Goal: Use online tool/utility: Utilize a website feature to perform a specific function

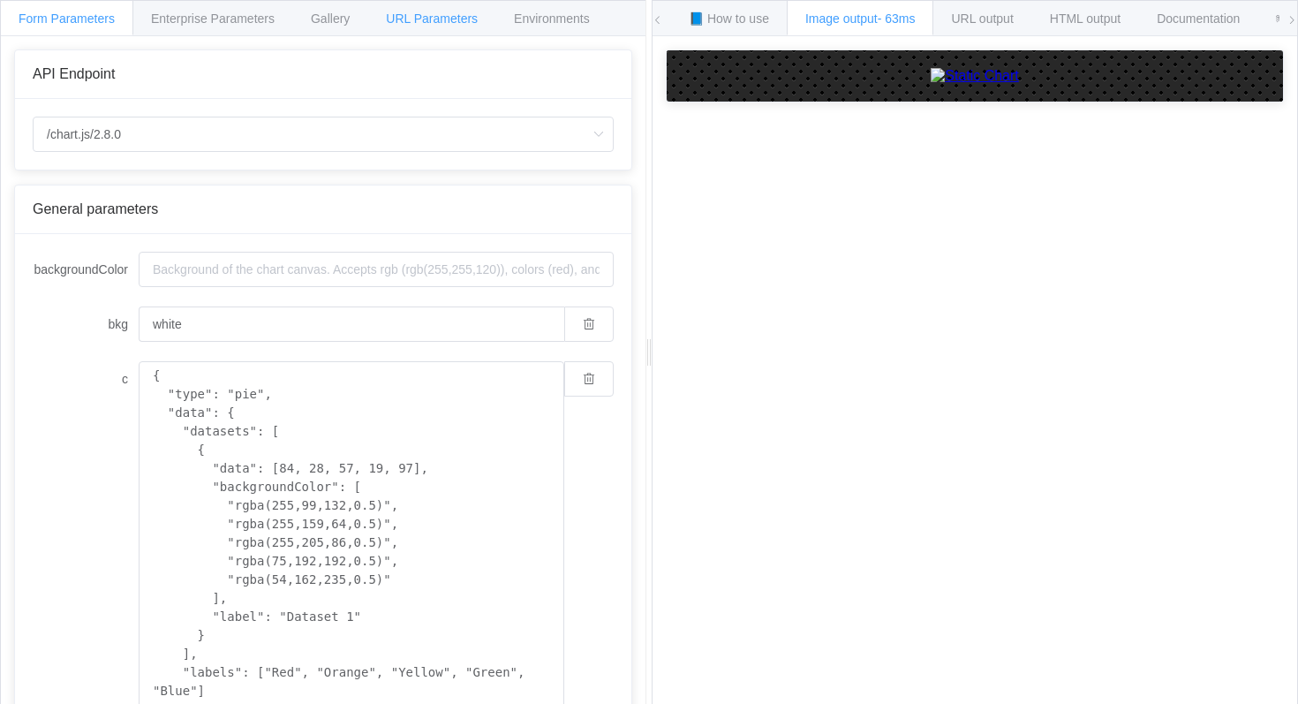
click at [458, 19] on span "URL Parameters" at bounding box center [432, 18] width 92 height 14
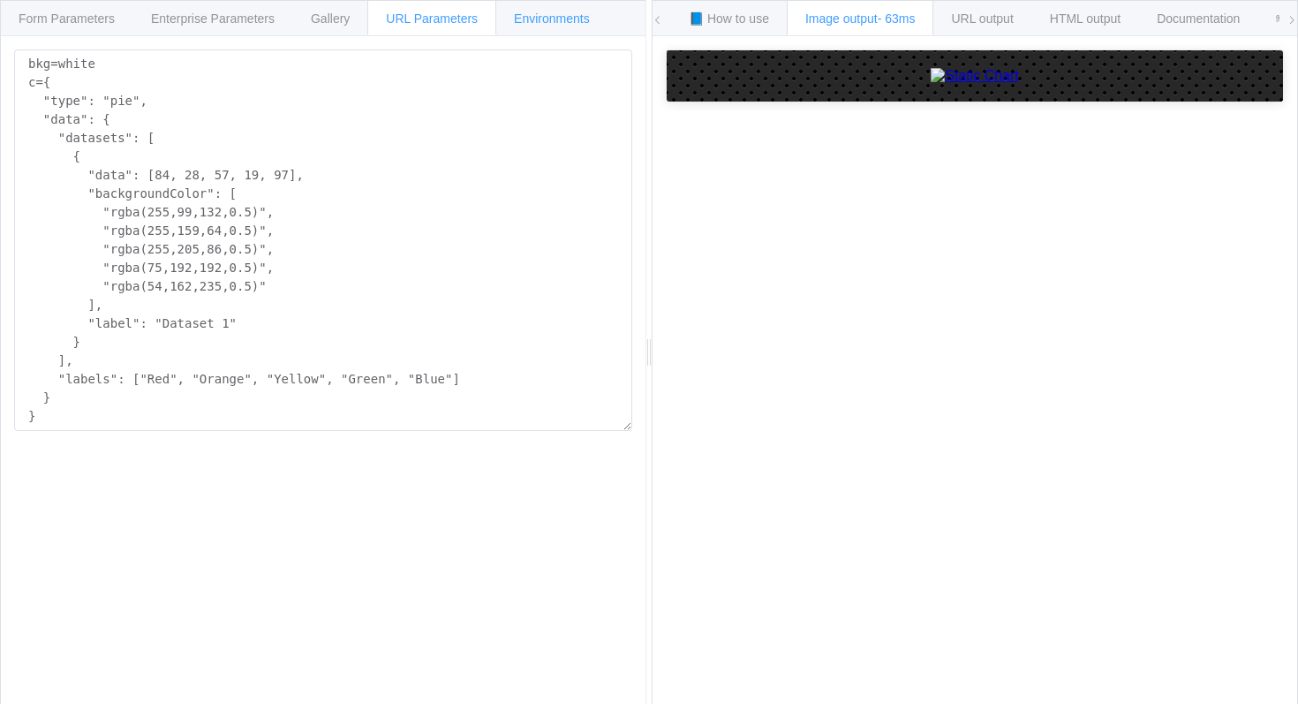
click at [546, 22] on span "Environments" at bounding box center [552, 18] width 76 height 14
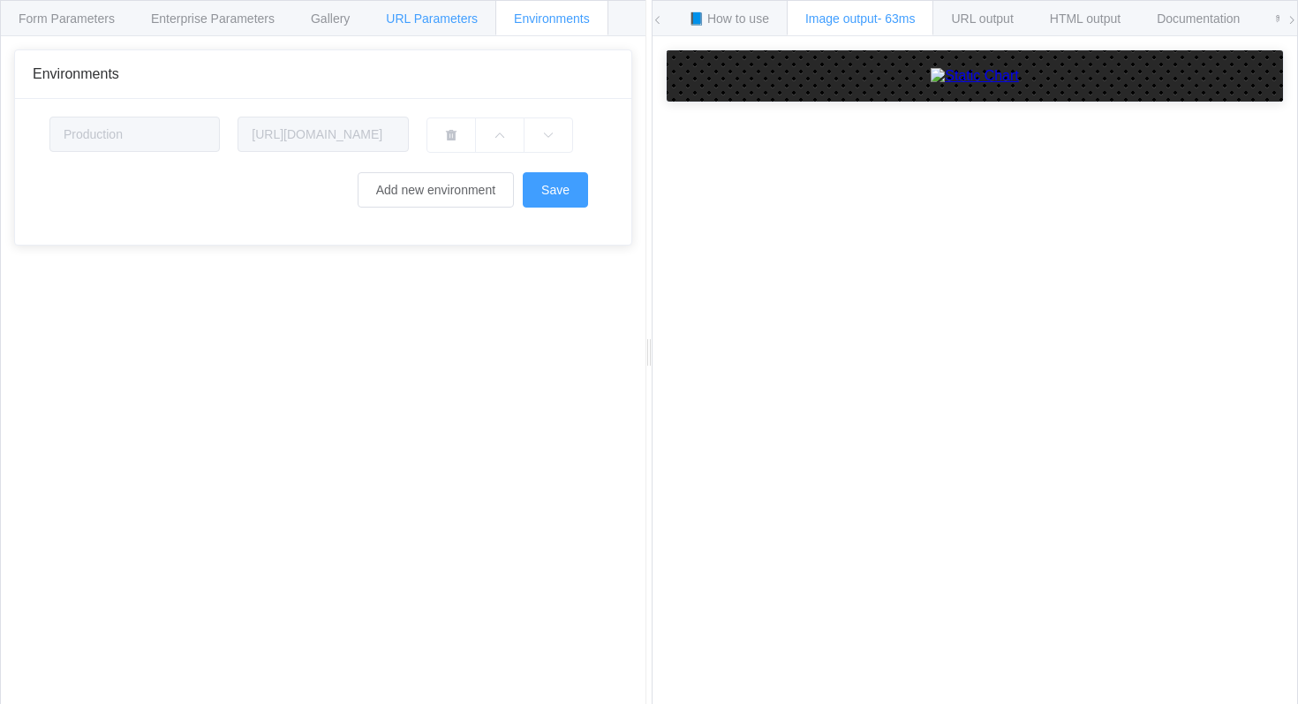
click at [423, 28] on div "URL Parameters" at bounding box center [431, 17] width 129 height 35
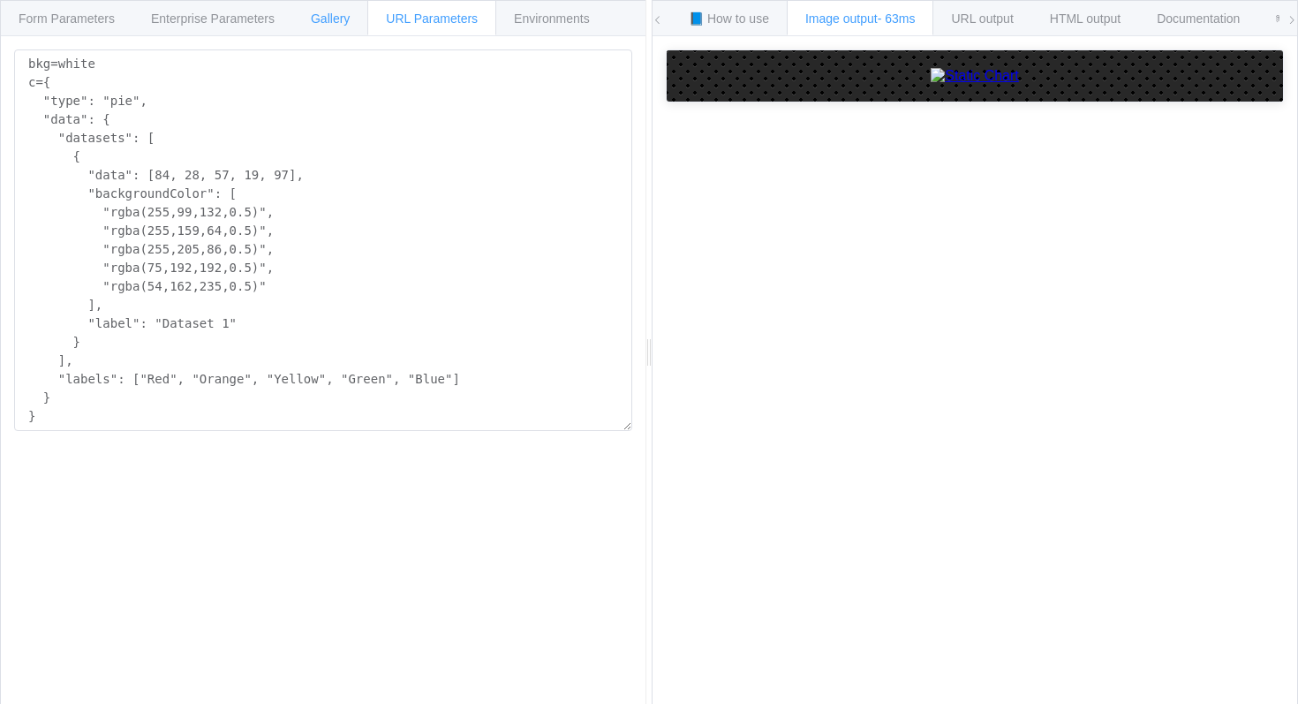
click at [339, 28] on div "Gallery" at bounding box center [330, 17] width 76 height 35
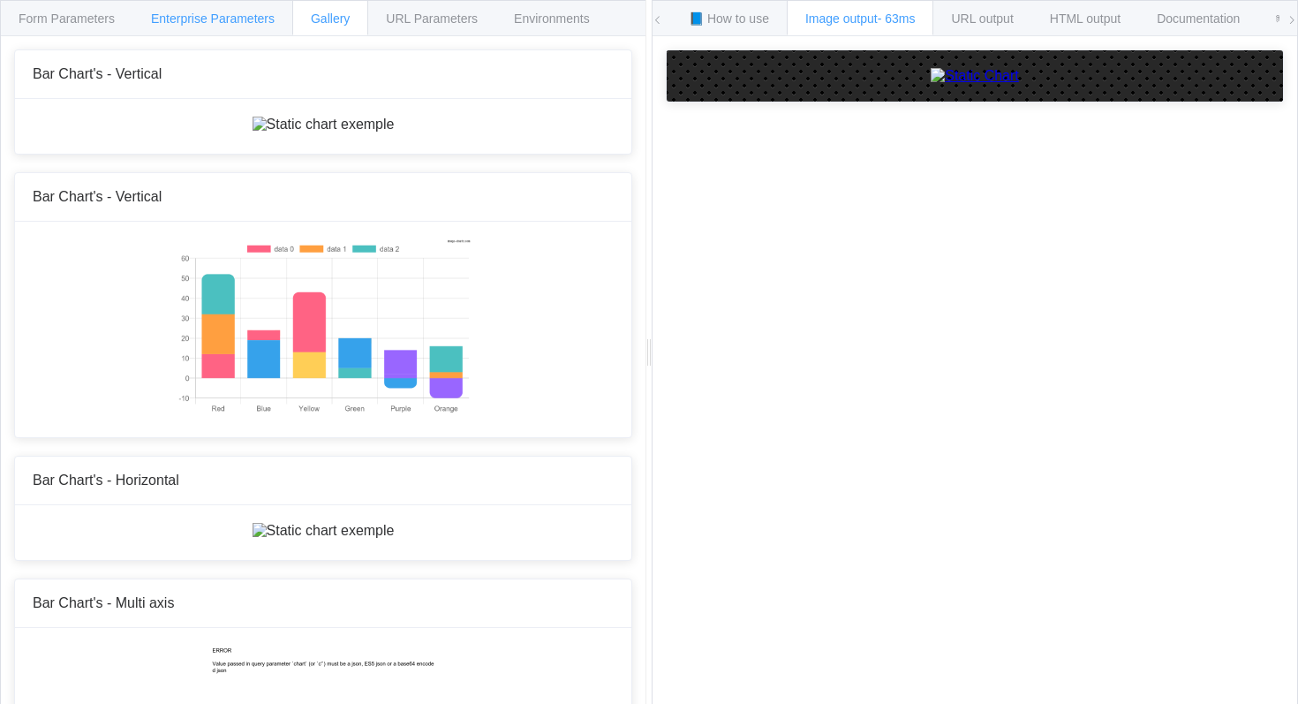
click at [269, 27] on div "Enterprise Parameters" at bounding box center [212, 17] width 161 height 35
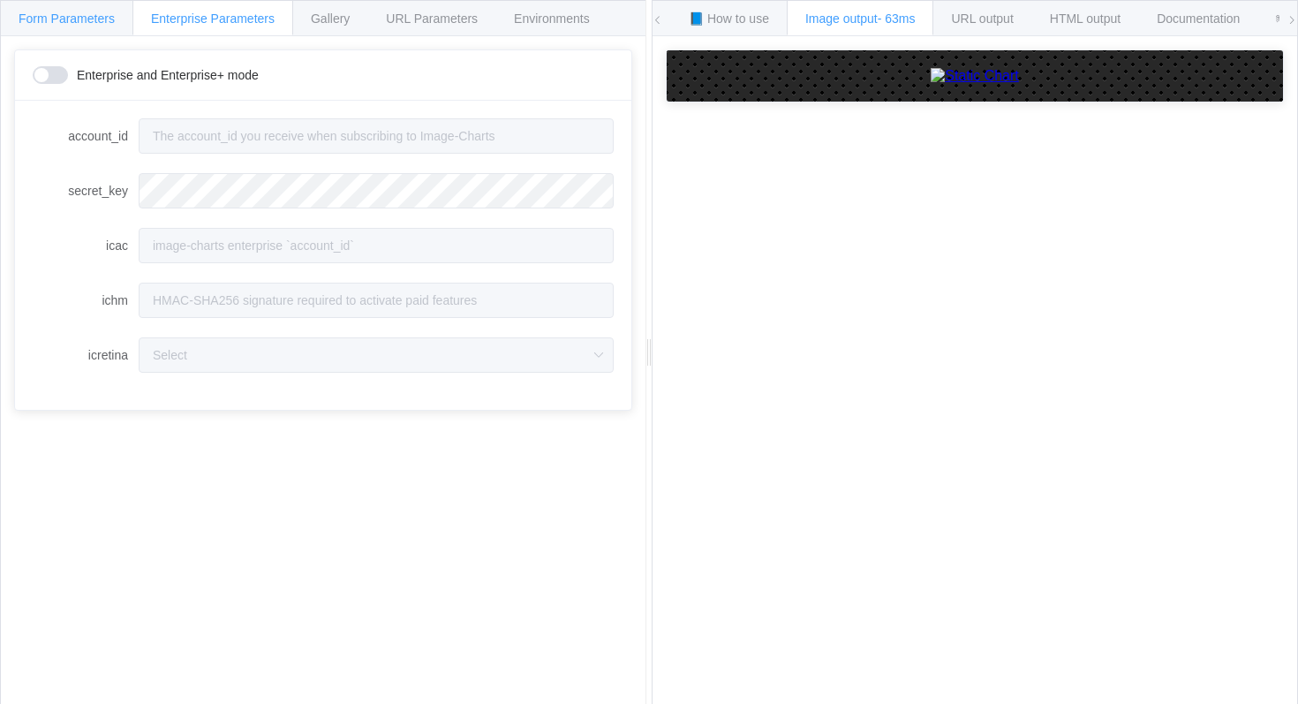
click at [78, 27] on div "Form Parameters" at bounding box center [66, 17] width 133 height 35
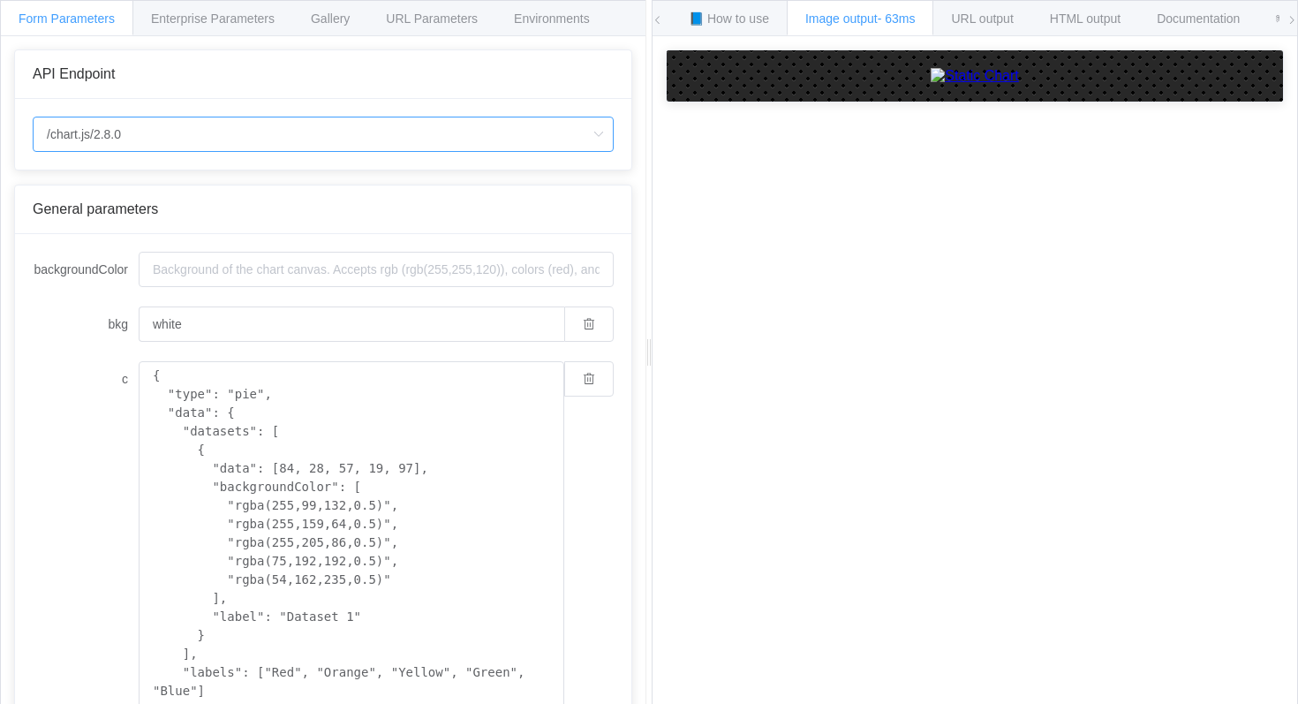
click at [129, 126] on input "/chart.js/2.8.0" at bounding box center [323, 134] width 581 height 35
click at [169, 132] on input "/chart.js/2.8.0" at bounding box center [323, 134] width 581 height 35
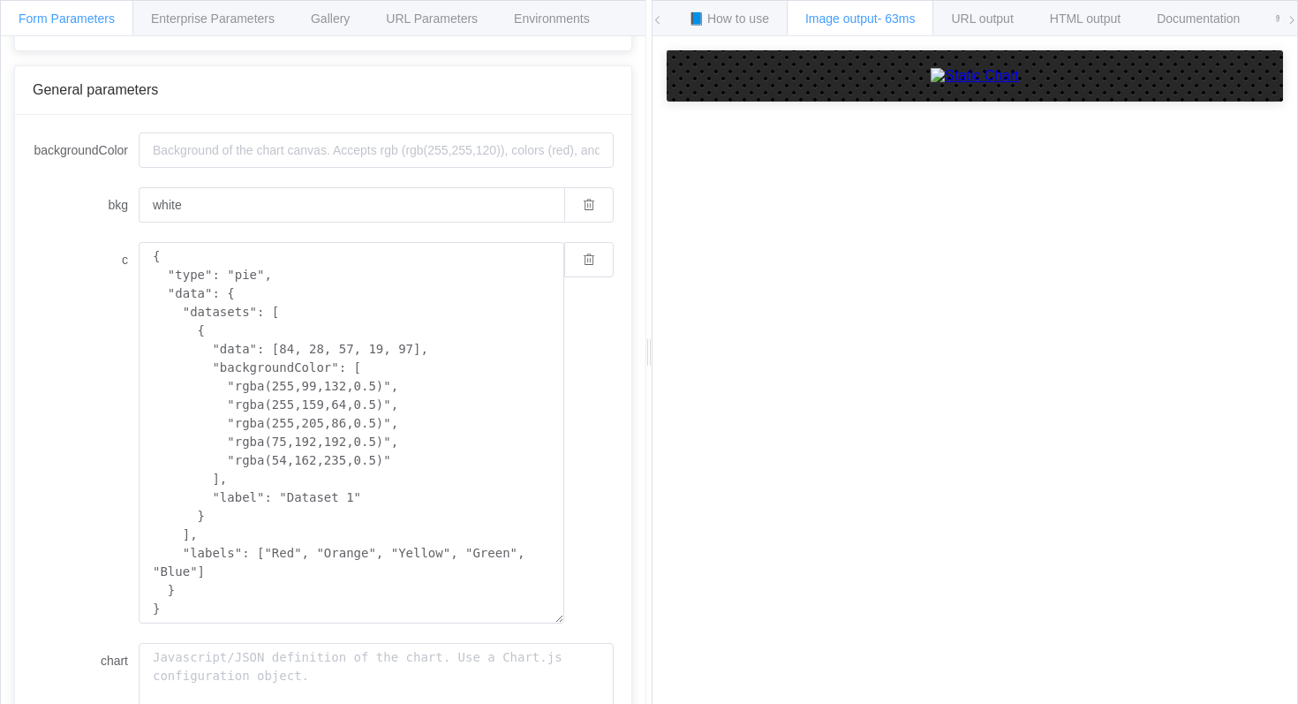
scroll to position [446, 0]
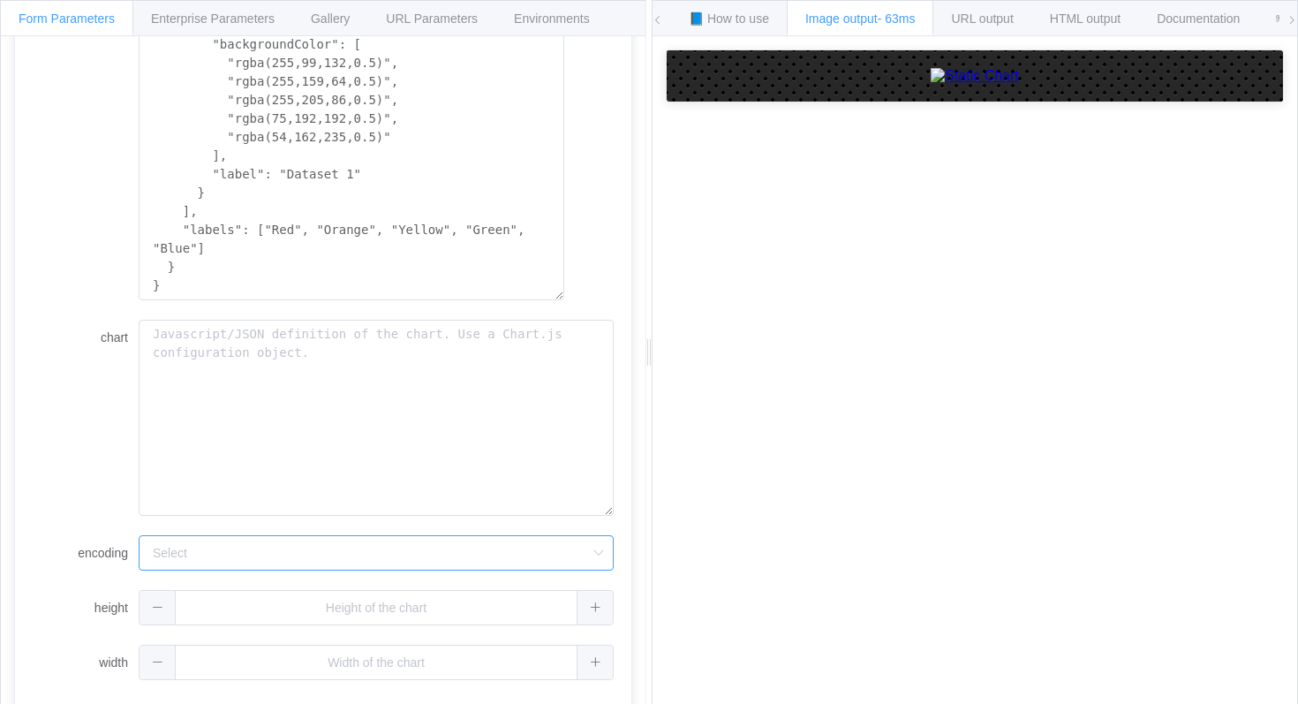
click at [222, 565] on input "encoding" at bounding box center [376, 552] width 475 height 35
click at [229, 559] on input "encoding" at bounding box center [376, 552] width 475 height 35
click at [212, 595] on li "url" at bounding box center [375, 601] width 473 height 30
type input "url"
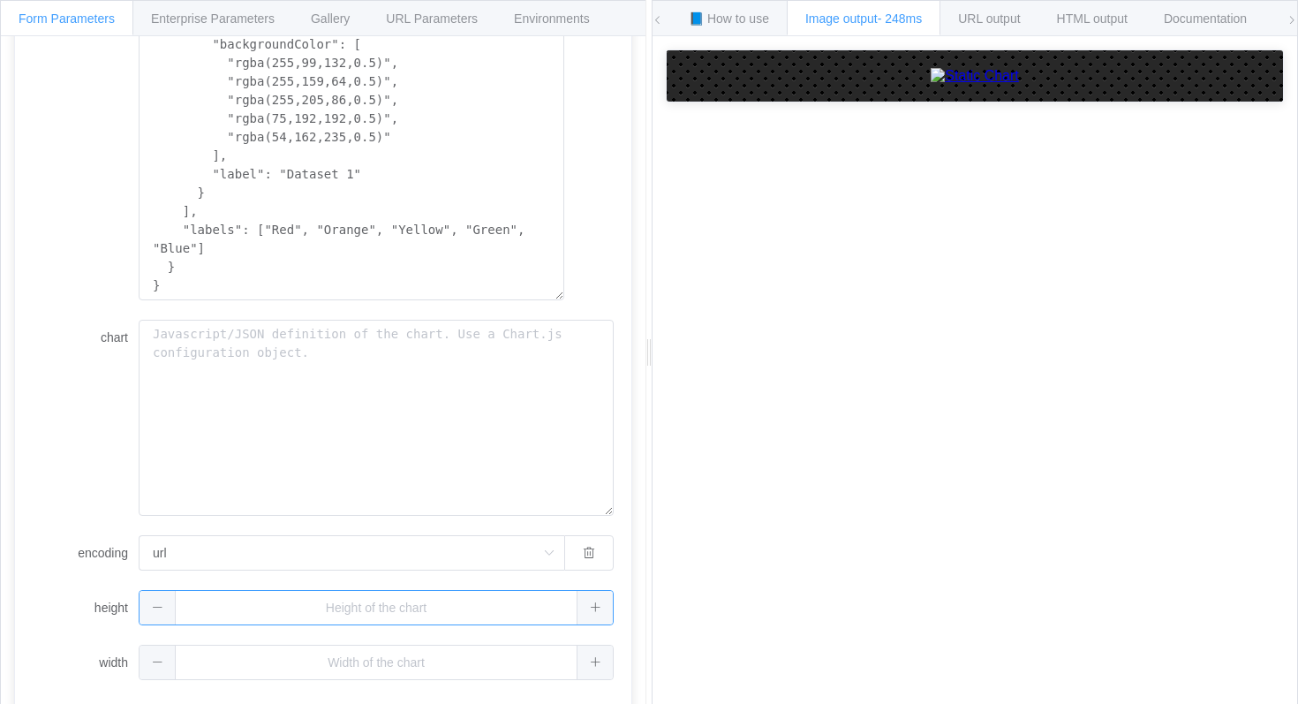
click at [236, 617] on input "text" at bounding box center [376, 607] width 475 height 35
click at [227, 654] on input "text" at bounding box center [376, 661] width 475 height 35
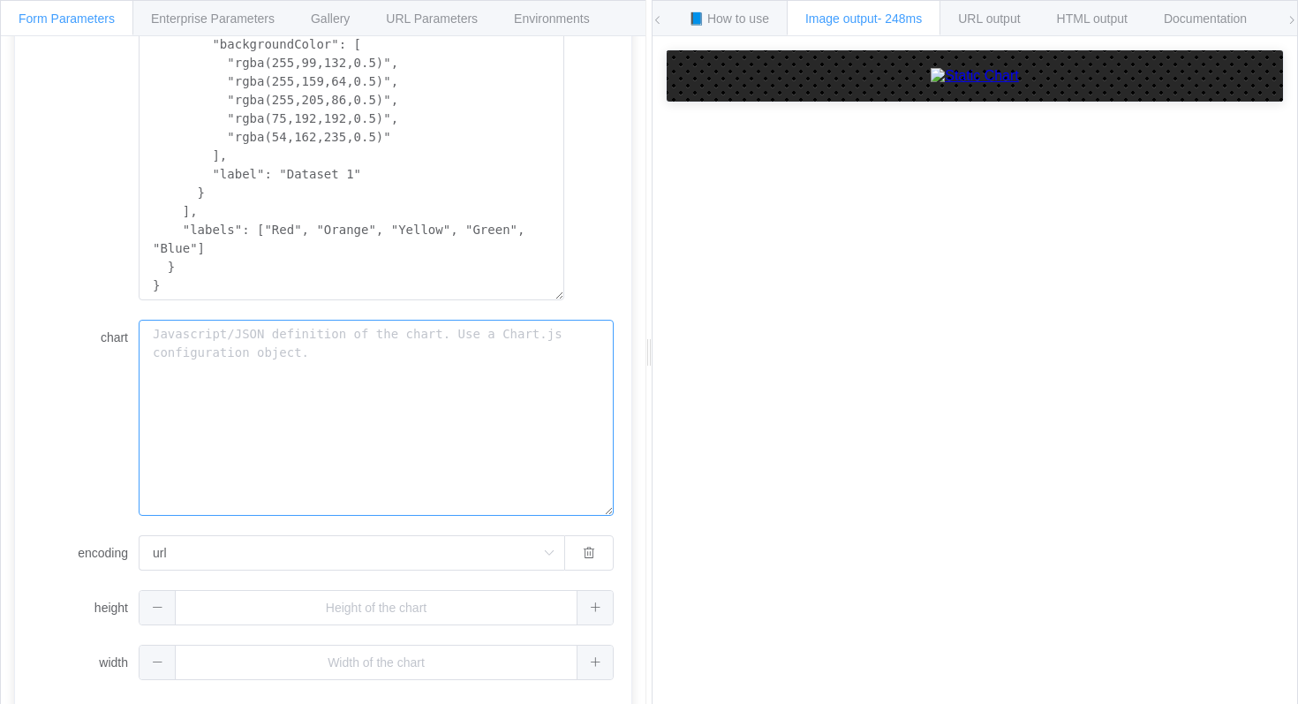
click at [214, 380] on textarea "chart" at bounding box center [376, 418] width 475 height 196
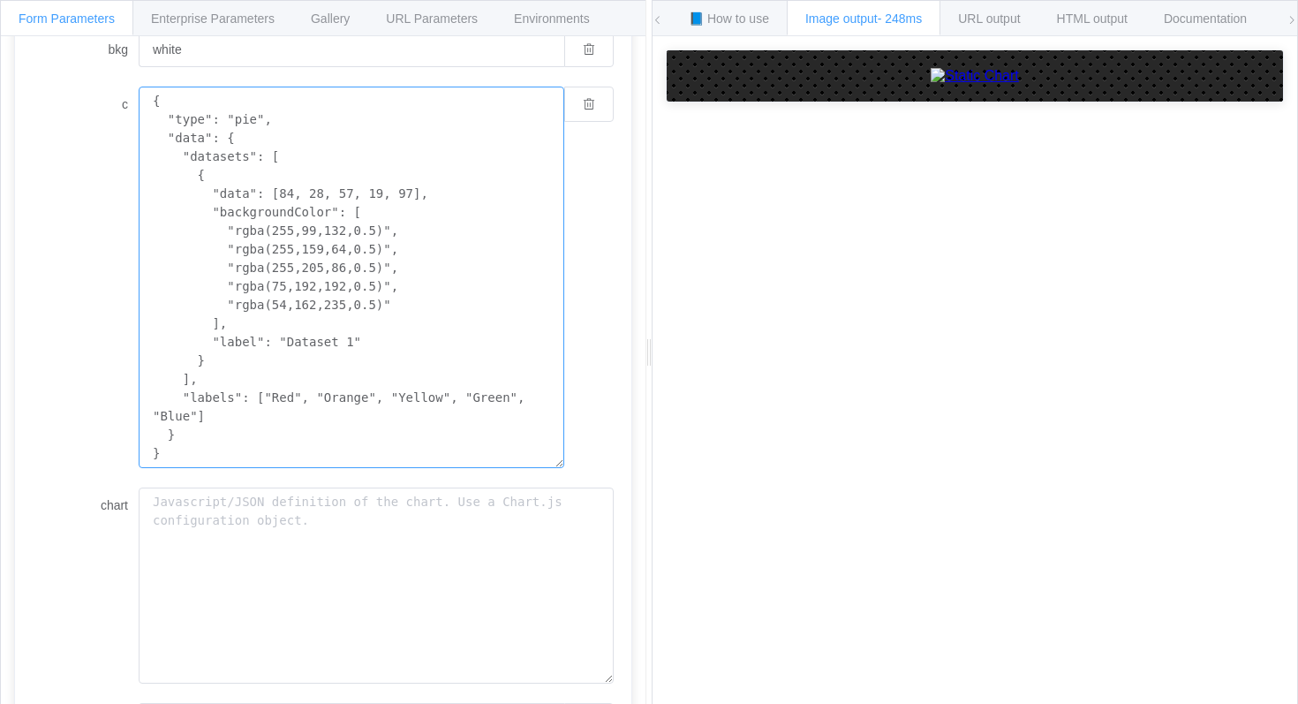
click at [237, 260] on textarea "{ "type": "pie", "data": { "datasets": [ { "data": [84, 28, 57, 19, 97], "backg…" at bounding box center [351, 277] width 425 height 381
